Goal: Navigation & Orientation: Find specific page/section

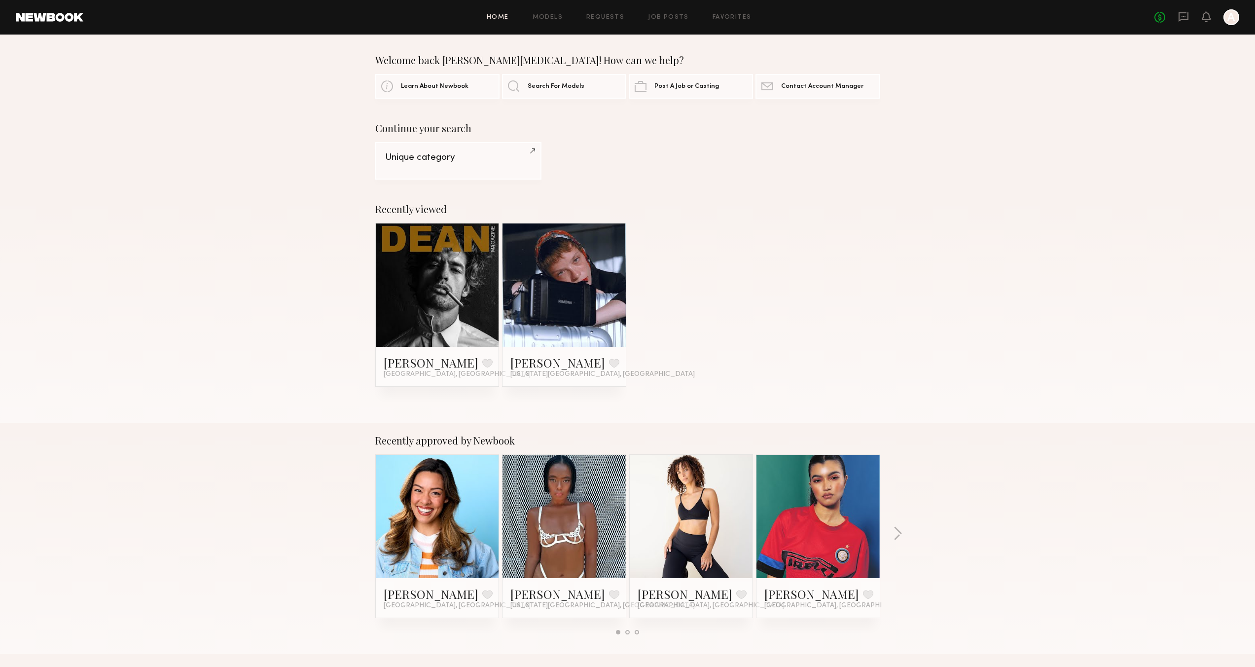
scroll to position [606, 0]
